Goal: Find specific page/section: Find specific page/section

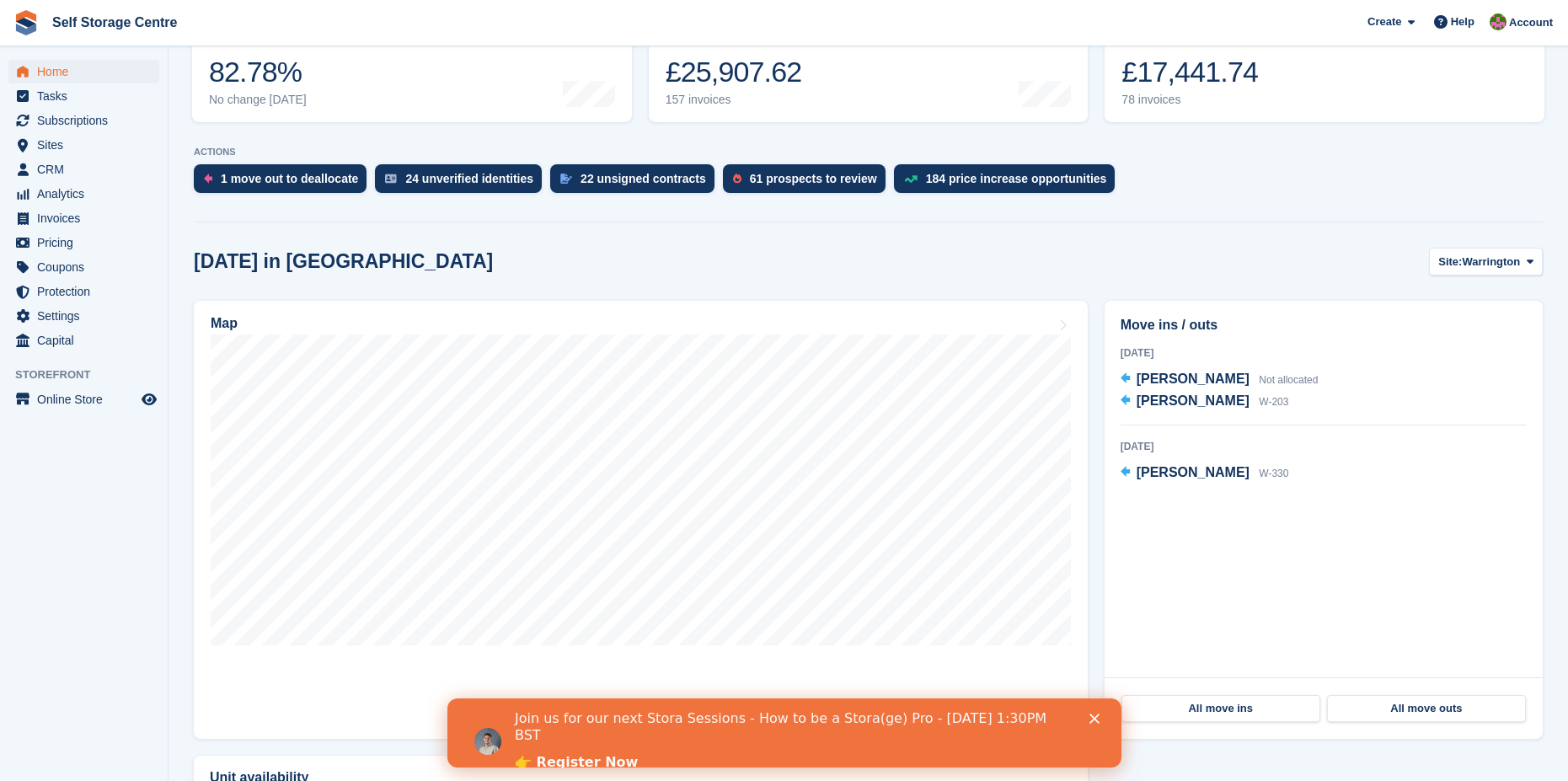
scroll to position [337, 0]
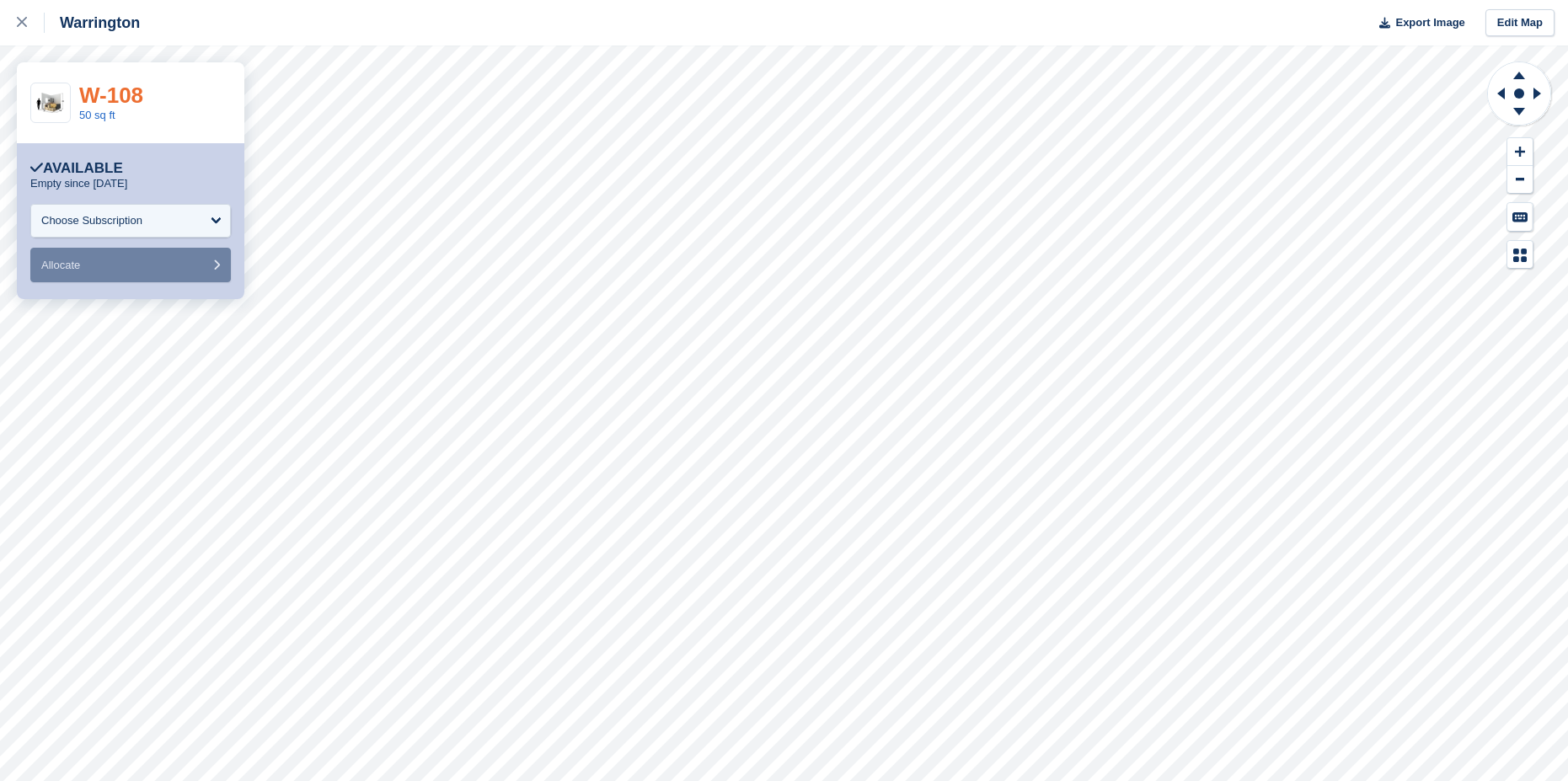
click at [111, 92] on link "W-108" at bounding box center [112, 95] width 64 height 26
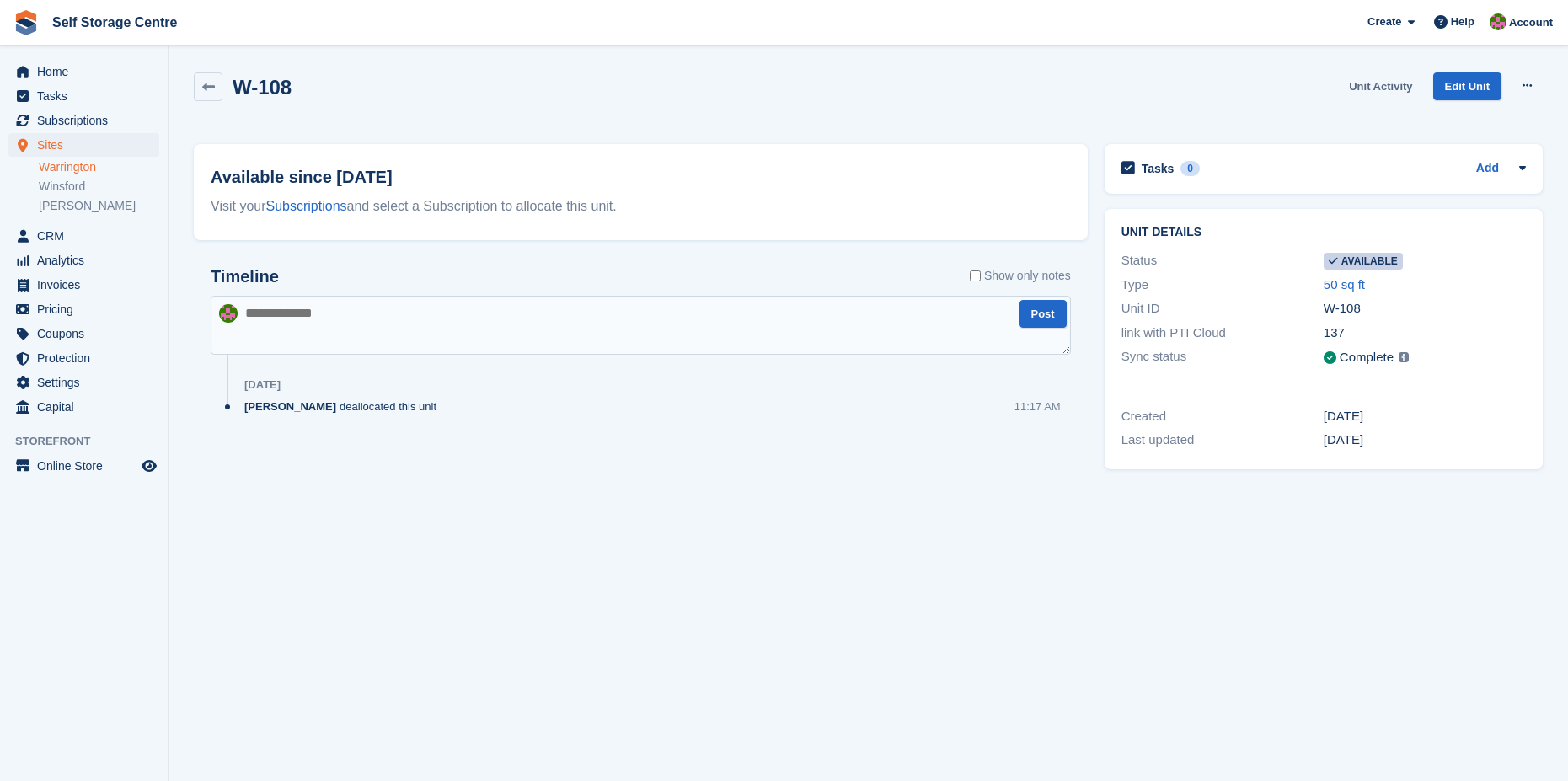
click at [1385, 84] on link "Unit Activity" at bounding box center [1380, 86] width 77 height 27
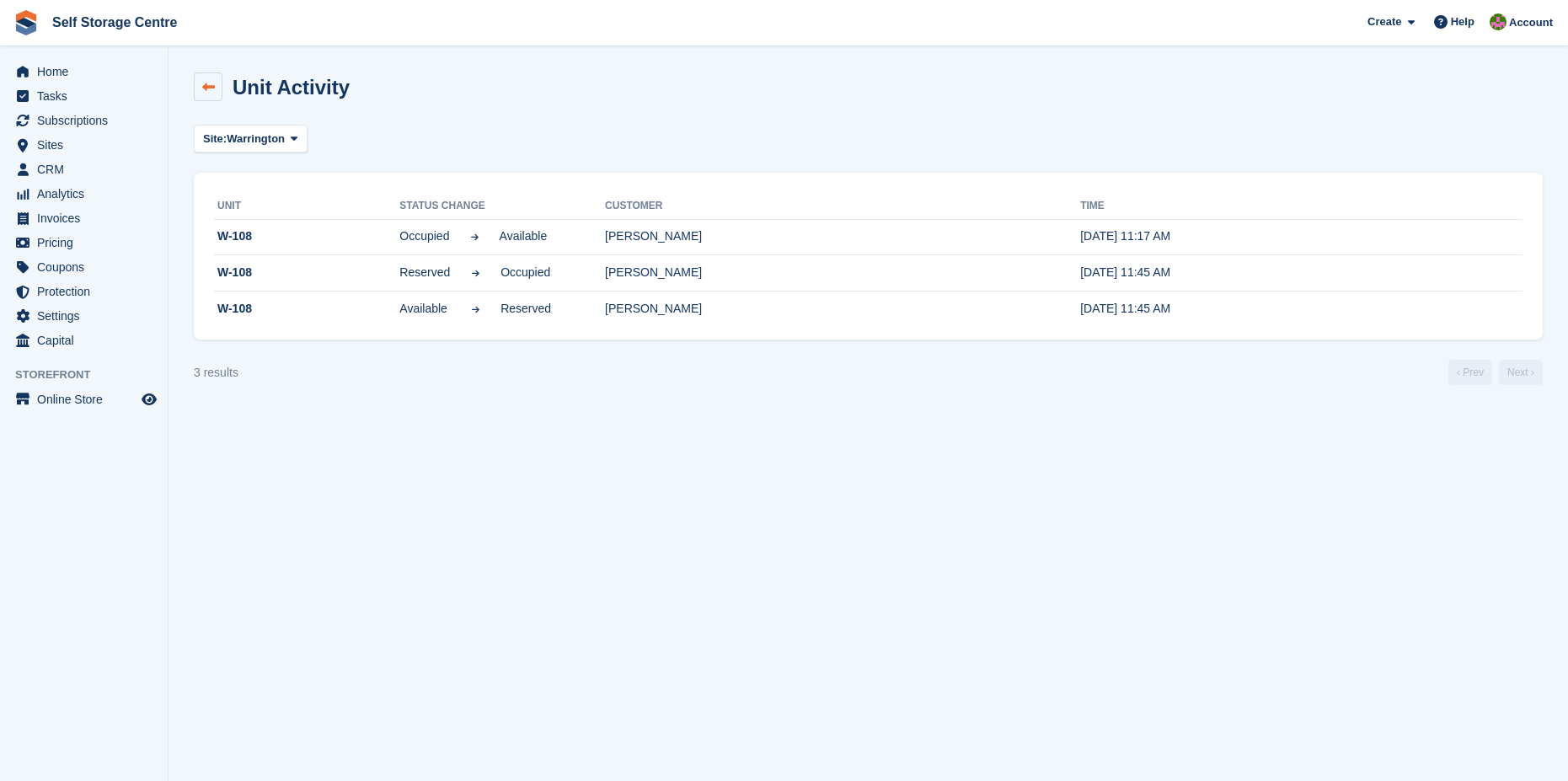
click at [213, 81] on icon at bounding box center [208, 87] width 12 height 12
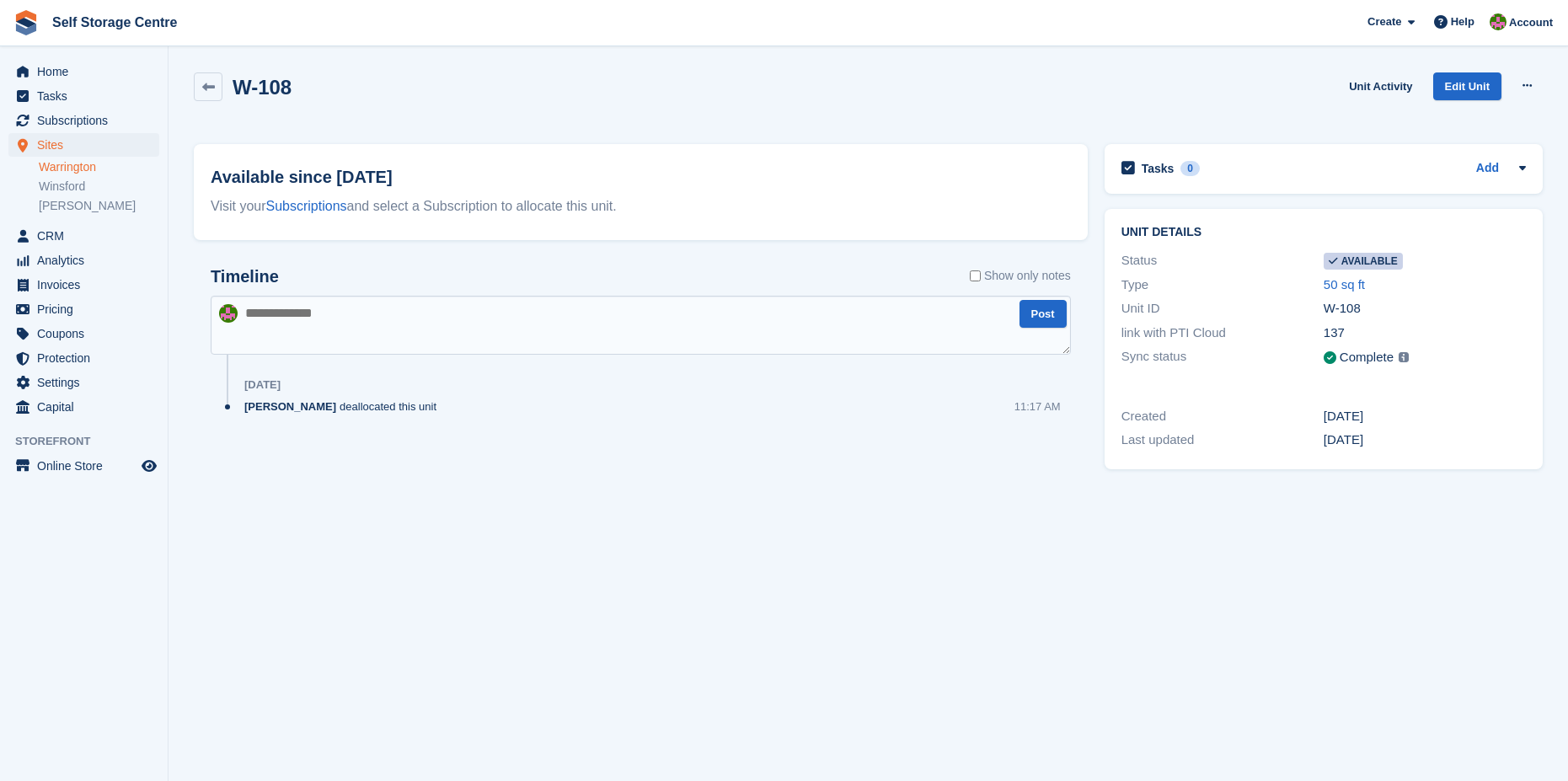
click at [56, 165] on link "Warrington" at bounding box center [98, 166] width 120 height 16
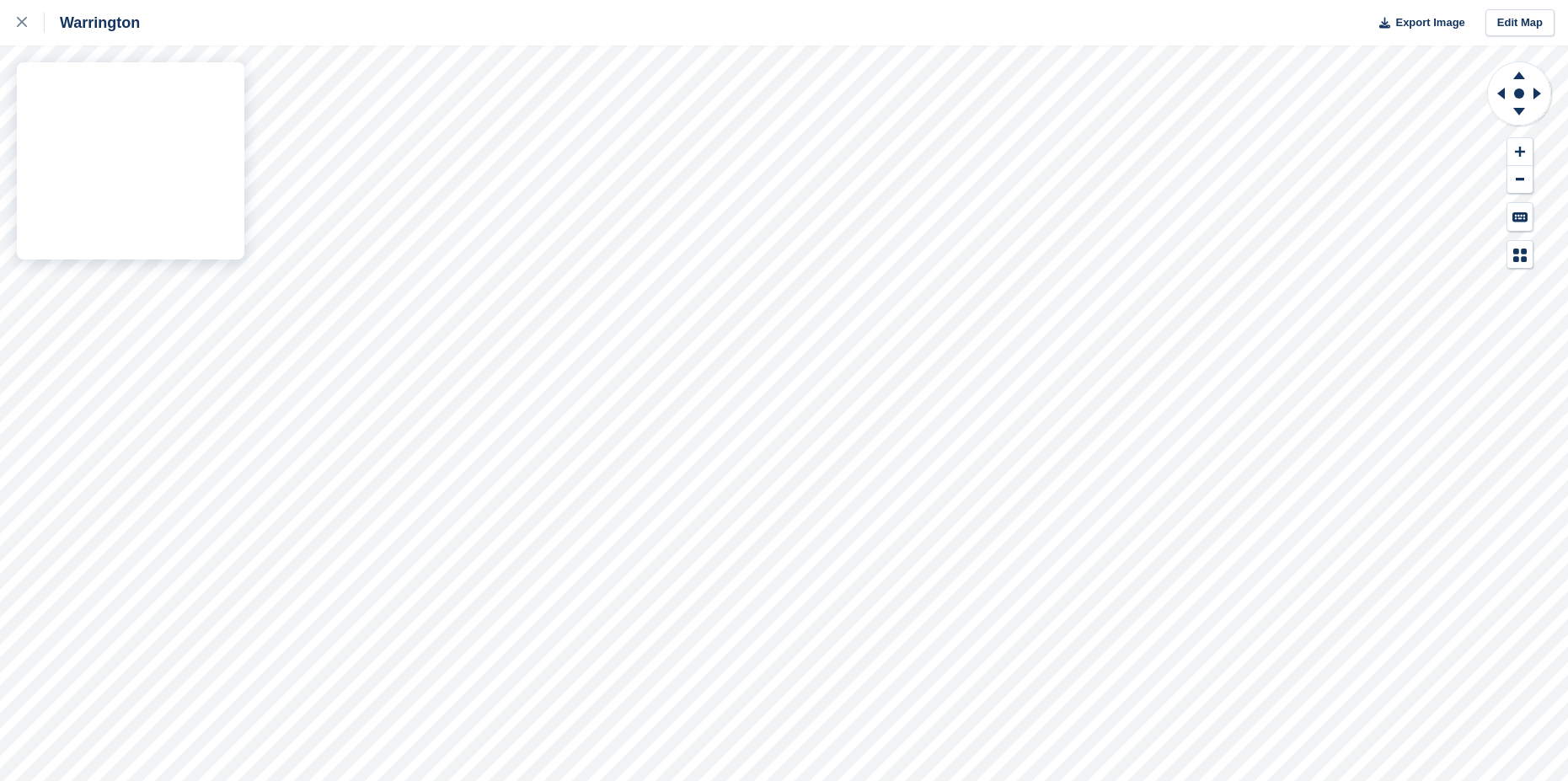
click at [119, 240] on div "Warrington Export Image Edit Map" at bounding box center [784, 390] width 1568 height 781
